Goal: Transaction & Acquisition: Purchase product/service

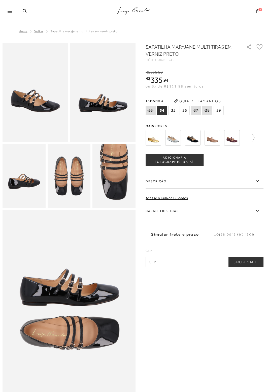
click at [216, 139] on img at bounding box center [213, 138] width 16 height 16
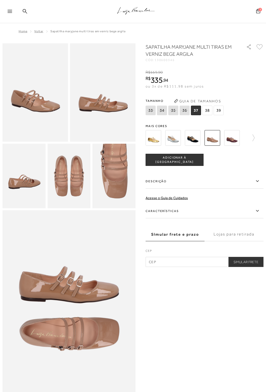
click at [235, 140] on img at bounding box center [232, 138] width 16 height 16
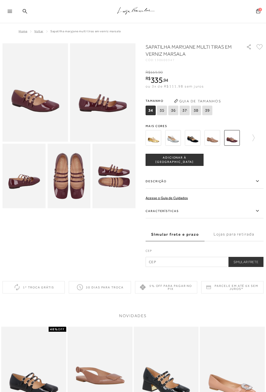
click at [154, 142] on img at bounding box center [154, 138] width 16 height 16
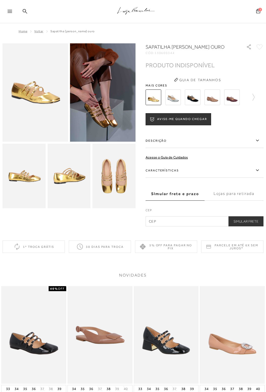
click at [171, 99] on img at bounding box center [173, 97] width 16 height 16
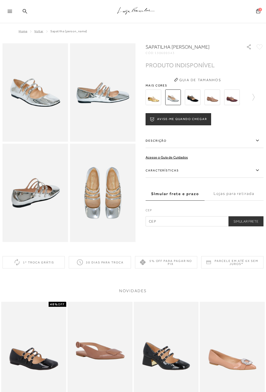
click at [192, 100] on img at bounding box center [193, 97] width 16 height 16
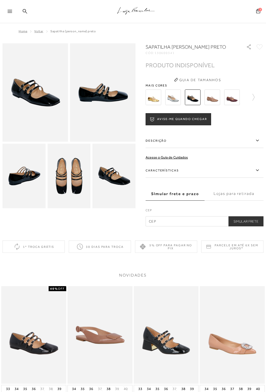
click at [213, 97] on img at bounding box center [213, 97] width 16 height 16
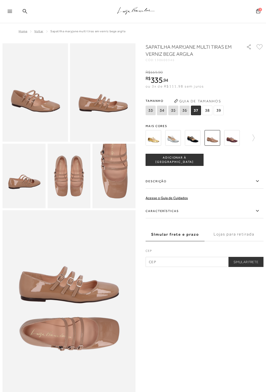
click at [205, 109] on span "38" at bounding box center [207, 111] width 10 height 10
click at [159, 141] on img at bounding box center [154, 138] width 16 height 16
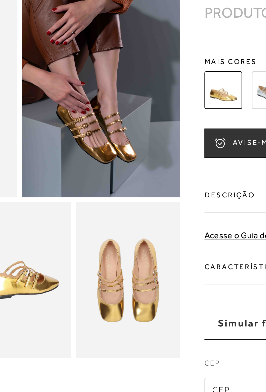
scroll to position [1, 0]
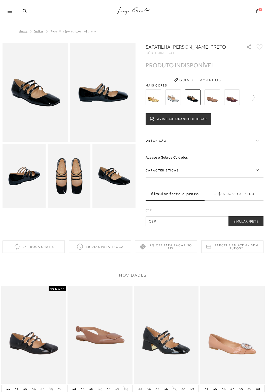
click at [15, 11] on div at bounding box center [12, 13] width 9 height 8
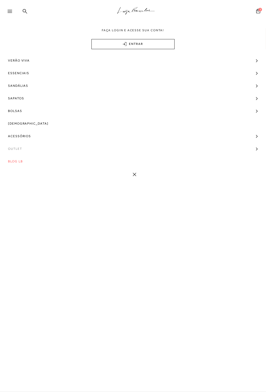
click at [16, 148] on span "Outlet" at bounding box center [15, 148] width 14 height 13
click at [17, 159] on span "Modelo" at bounding box center [18, 158] width 15 height 4
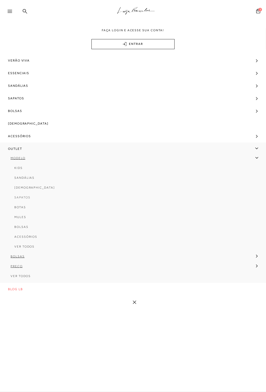
click at [25, 198] on span "Sapatos" at bounding box center [22, 198] width 16 height 4
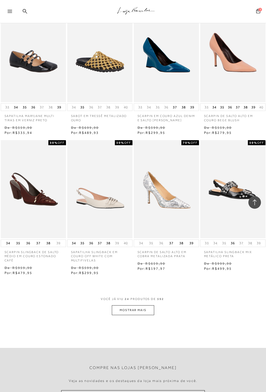
scroll to position [593, 0]
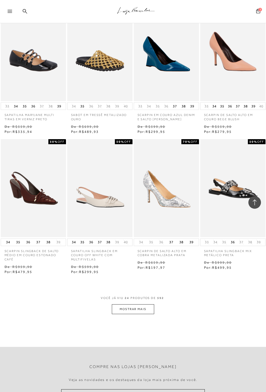
click at [142, 304] on button "MOSTRAR MAIS" at bounding box center [133, 309] width 42 height 10
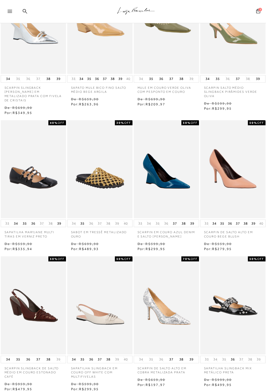
scroll to position [0, 0]
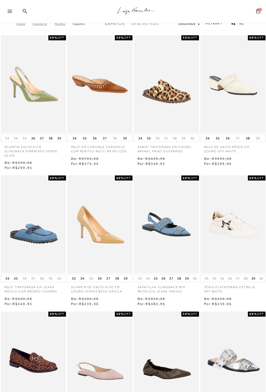
click at [195, 24] on h2 "Ordenar" at bounding box center [188, 23] width 21 height 5
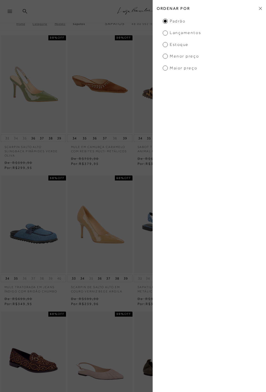
click at [167, 46] on span "Estoque" at bounding box center [176, 45] width 26 height 6
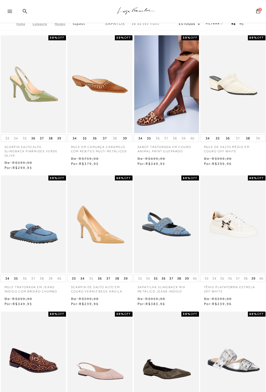
click at [169, 44] on img at bounding box center [166, 84] width 65 height 98
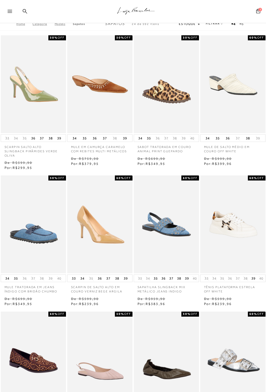
click at [38, 25] on link "Categoria" at bounding box center [44, 24] width 22 height 4
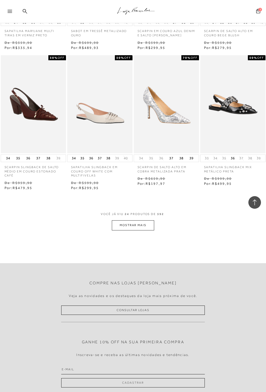
scroll to position [1514, 0]
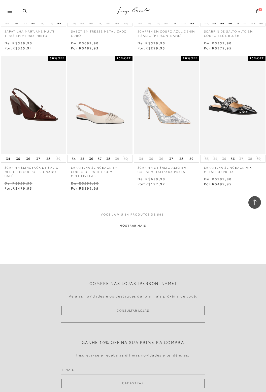
click at [146, 221] on button "MOSTRAR MAIS" at bounding box center [133, 226] width 42 height 10
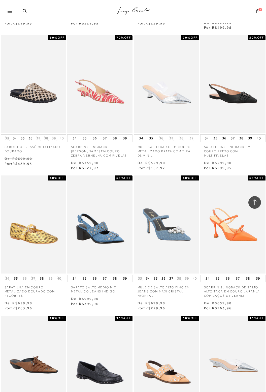
scroll to position [1956, 0]
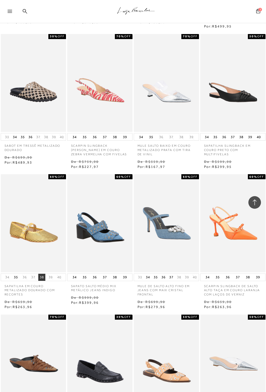
click at [43, 274] on button "38" at bounding box center [41, 277] width 7 height 7
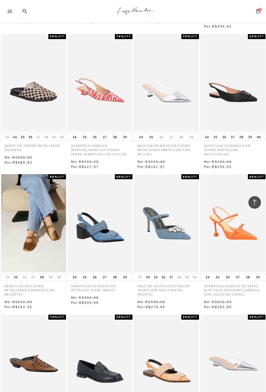
click at [45, 237] on img at bounding box center [33, 223] width 65 height 98
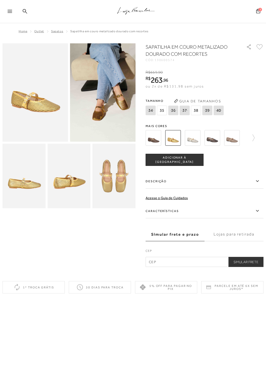
click at [120, 123] on img at bounding box center [103, 92] width 66 height 98
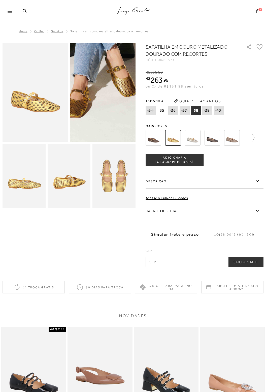
click at [117, 113] on img at bounding box center [85, 61] width 131 height 197
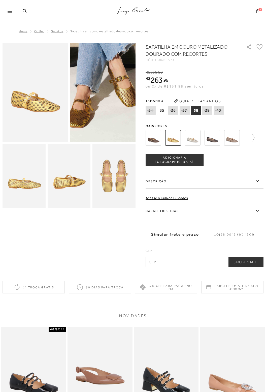
click at [119, 111] on img at bounding box center [88, 72] width 131 height 197
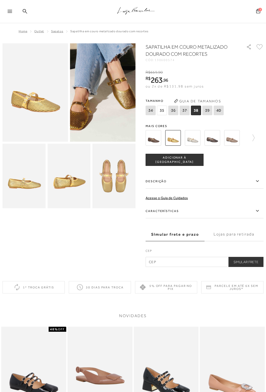
click at [119, 177] on img at bounding box center [113, 176] width 43 height 65
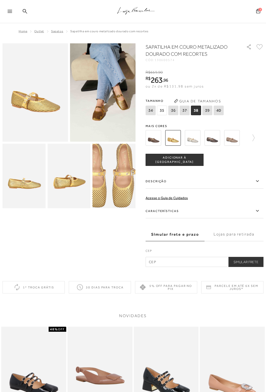
click at [120, 123] on img at bounding box center [103, 92] width 66 height 98
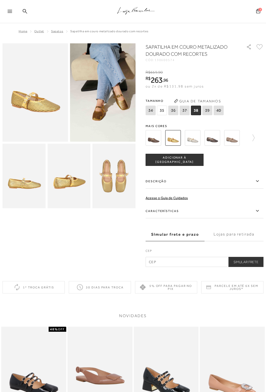
click at [117, 116] on img at bounding box center [103, 92] width 66 height 98
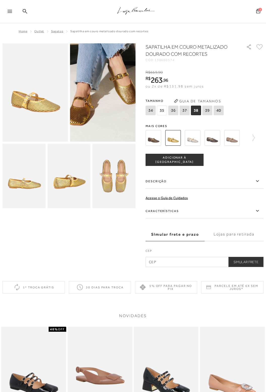
click at [108, 121] on img at bounding box center [88, 69] width 131 height 197
click at [104, 121] on img at bounding box center [88, 69] width 131 height 197
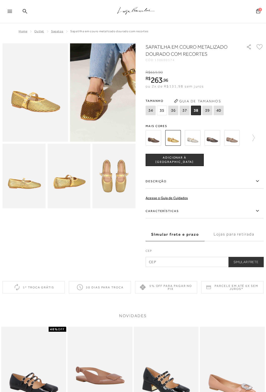
click at [212, 139] on img at bounding box center [213, 138] width 16 height 16
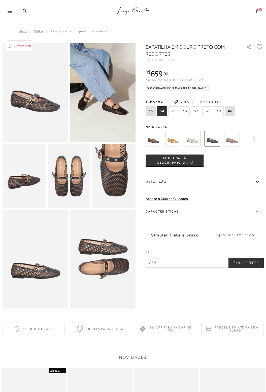
click at [115, 114] on img at bounding box center [103, 92] width 66 height 98
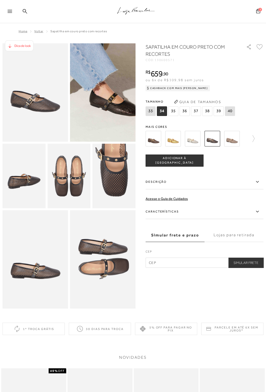
click at [118, 116] on img at bounding box center [90, 71] width 131 height 197
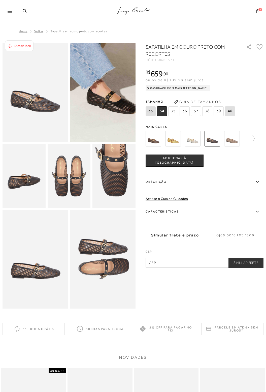
click at [230, 143] on img at bounding box center [232, 139] width 16 height 16
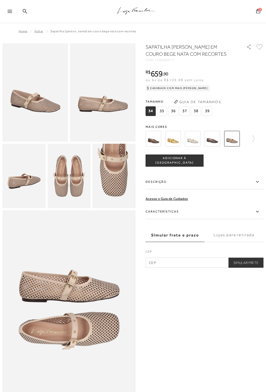
click at [211, 143] on img at bounding box center [213, 139] width 16 height 16
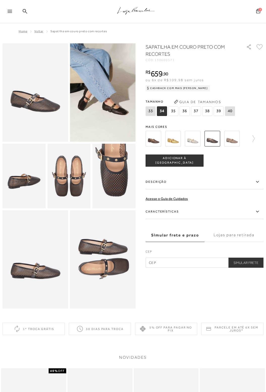
click at [193, 140] on img at bounding box center [193, 139] width 16 height 16
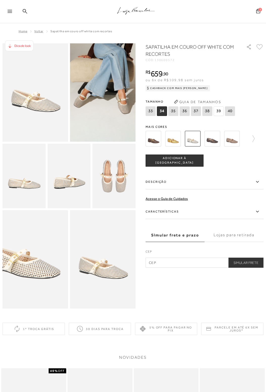
click at [153, 139] on img at bounding box center [154, 139] width 16 height 16
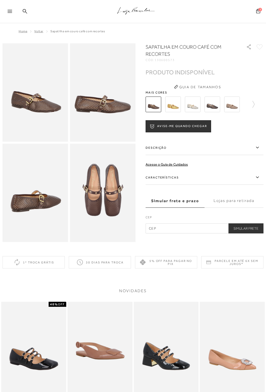
click at [173, 108] on img at bounding box center [173, 105] width 16 height 16
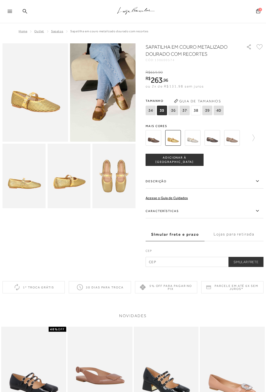
click at [29, 191] on img at bounding box center [24, 176] width 43 height 65
click at [52, 122] on img at bounding box center [36, 92] width 66 height 98
click at [51, 123] on img at bounding box center [36, 92] width 66 height 98
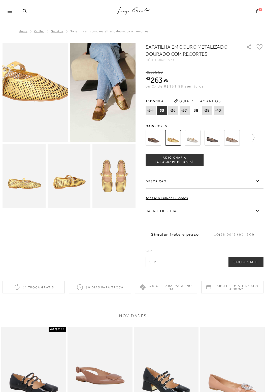
click at [46, 110] on img at bounding box center [19, 62] width 131 height 197
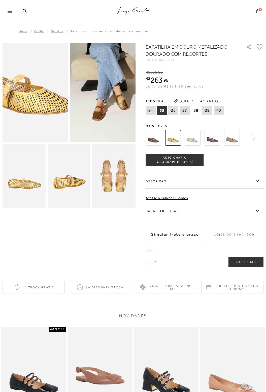
click at [86, 117] on img at bounding box center [103, 92] width 66 height 98
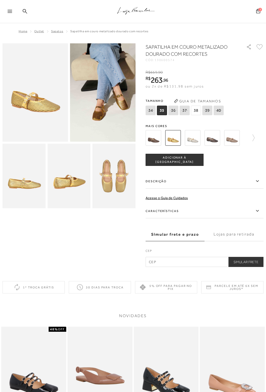
click at [91, 117] on img at bounding box center [103, 92] width 66 height 98
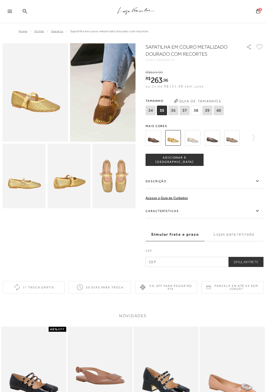
click at [105, 124] on img at bounding box center [114, 68] width 131 height 197
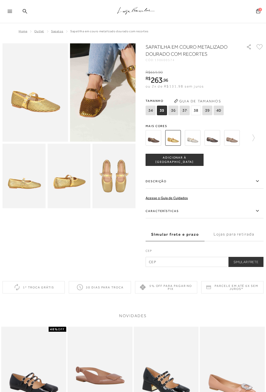
click at [106, 122] on img at bounding box center [100, 61] width 131 height 197
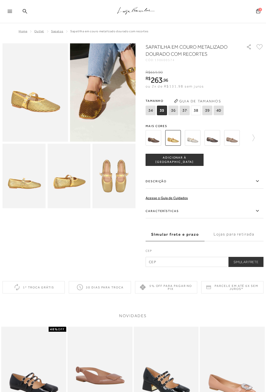
click at [193, 110] on span "38" at bounding box center [196, 111] width 10 height 10
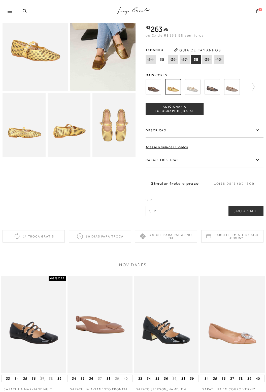
scroll to position [52, 0]
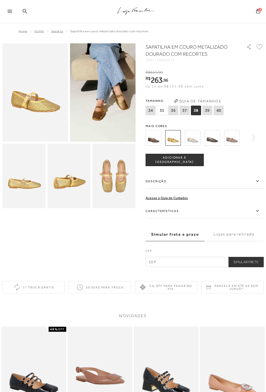
scroll to position [326, 0]
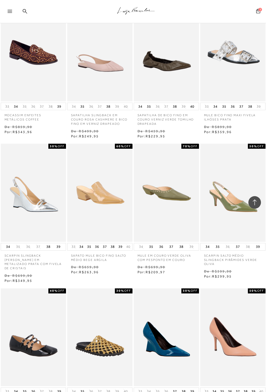
scroll to position [1157, 0]
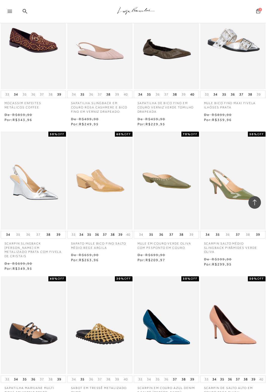
click at [259, 11] on icon at bounding box center [258, 11] width 4 height 5
